Goal: Transaction & Acquisition: Purchase product/service

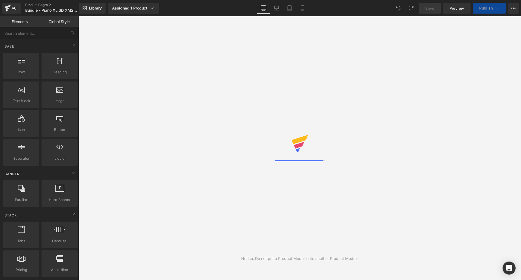
scroll to position [17, 435]
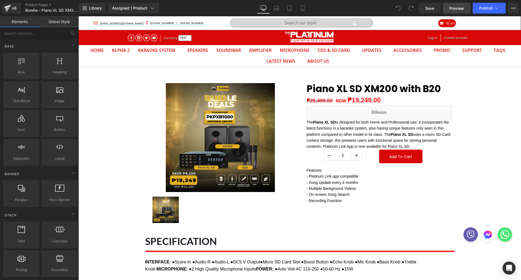
click at [454, 11] on link "Preview" at bounding box center [457, 8] width 28 height 11
click at [434, 5] on link "Save" at bounding box center [430, 8] width 22 height 11
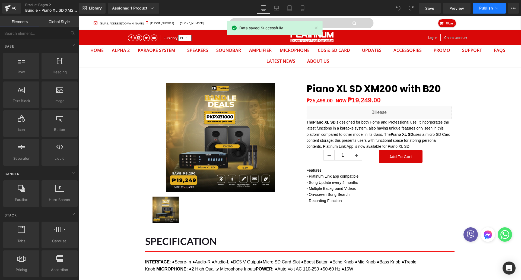
click at [482, 10] on span "Publish" at bounding box center [486, 8] width 14 height 4
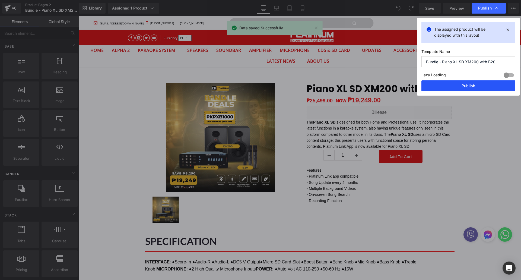
click at [459, 89] on button "Publish" at bounding box center [469, 85] width 94 height 11
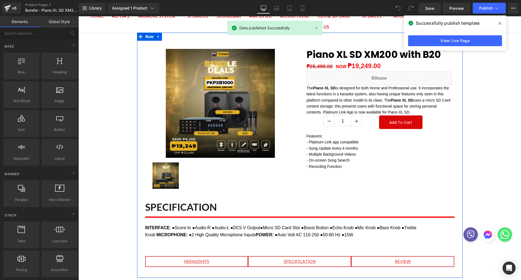
scroll to position [0, 0]
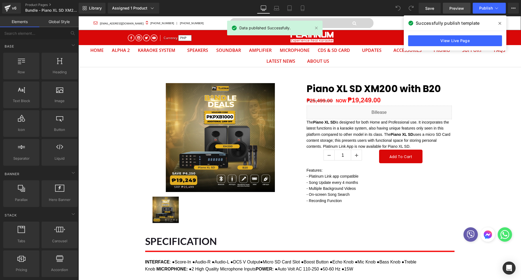
click at [448, 6] on link "Preview" at bounding box center [457, 8] width 28 height 11
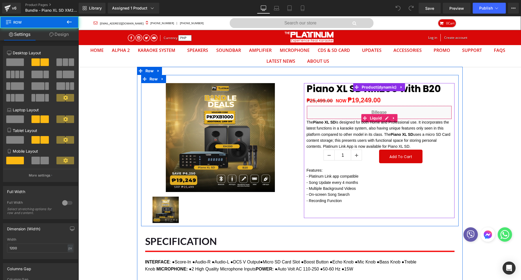
click at [454, 117] on div "Piano XL SD XM200 with B20 (P) Title ₱25,499.00 NOW ₱19,249.00 (P) Price Liquid…" at bounding box center [379, 150] width 159 height 135
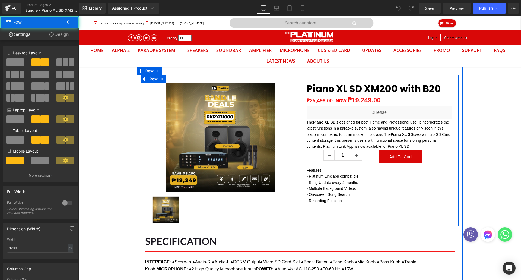
click at [445, 122] on p "The Piano XL SD is designed for both Home and Professional use. It incorporates…" at bounding box center [379, 134] width 145 height 30
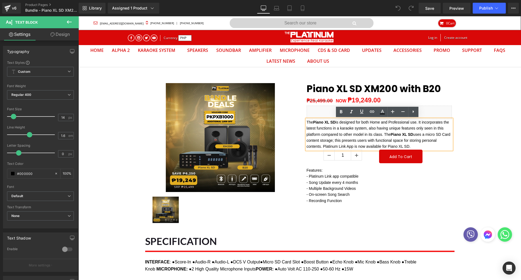
click at [307, 122] on p "The Piano XL SD is designed for both Home and Professional use. It incorporates…" at bounding box center [379, 134] width 145 height 30
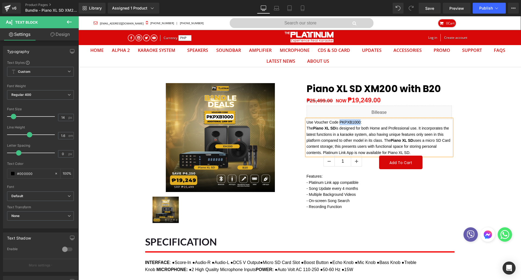
click at [338, 122] on p "Use Voucher Code PKPXB1000:" at bounding box center [379, 122] width 145 height 6
click at [365, 123] on p "Use Voucher Code PKPXB1000 :" at bounding box center [379, 122] width 145 height 6
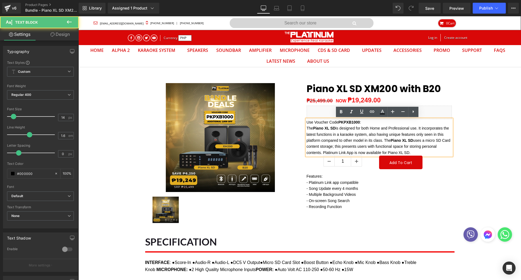
click at [363, 124] on p "Use Voucher Code PKPXB1000 :" at bounding box center [379, 122] width 145 height 6
drag, startPoint x: 305, startPoint y: 122, endPoint x: 374, endPoint y: 122, distance: 68.7
click at [374, 122] on p "Use Voucher Code PKPXB1000" at bounding box center [379, 122] width 145 height 6
